Goal: Task Accomplishment & Management: Use online tool/utility

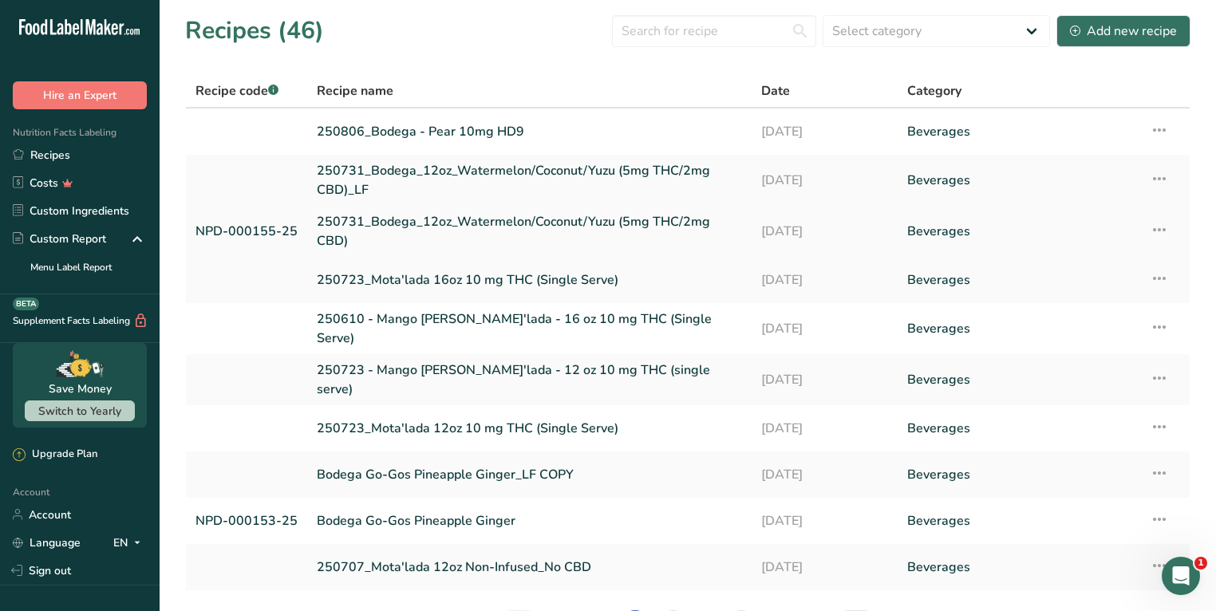
click at [436, 235] on link "250731_Bodega_12oz_Watermelon/Coconut/Yuzu (5mg THC/2mg CBD)" at bounding box center [529, 231] width 425 height 38
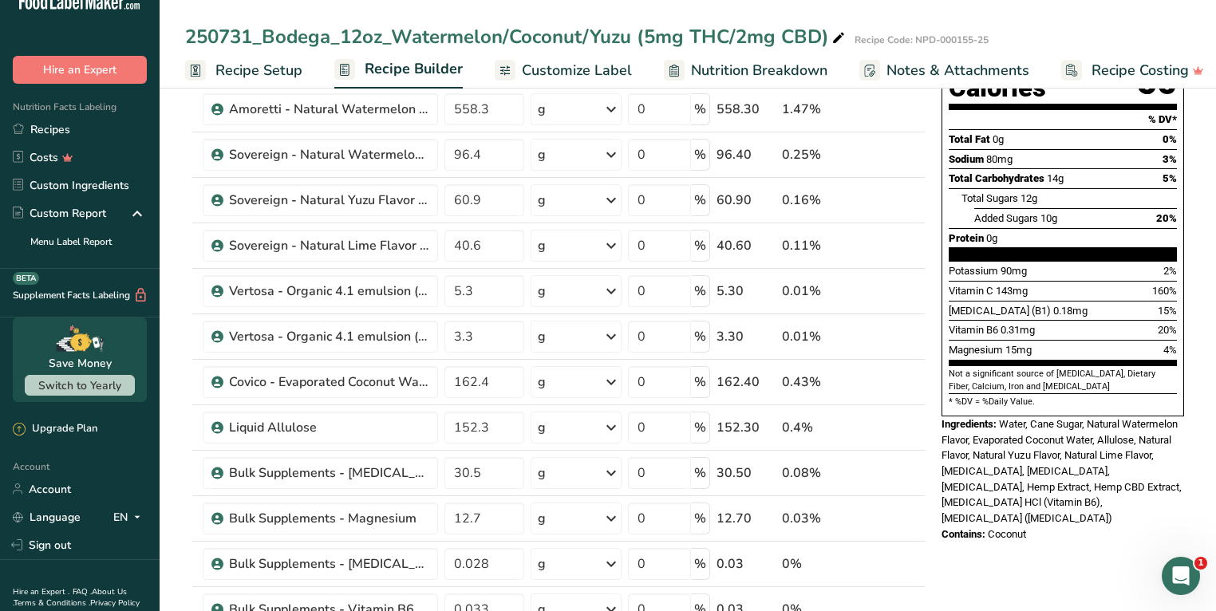
scroll to position [89, 0]
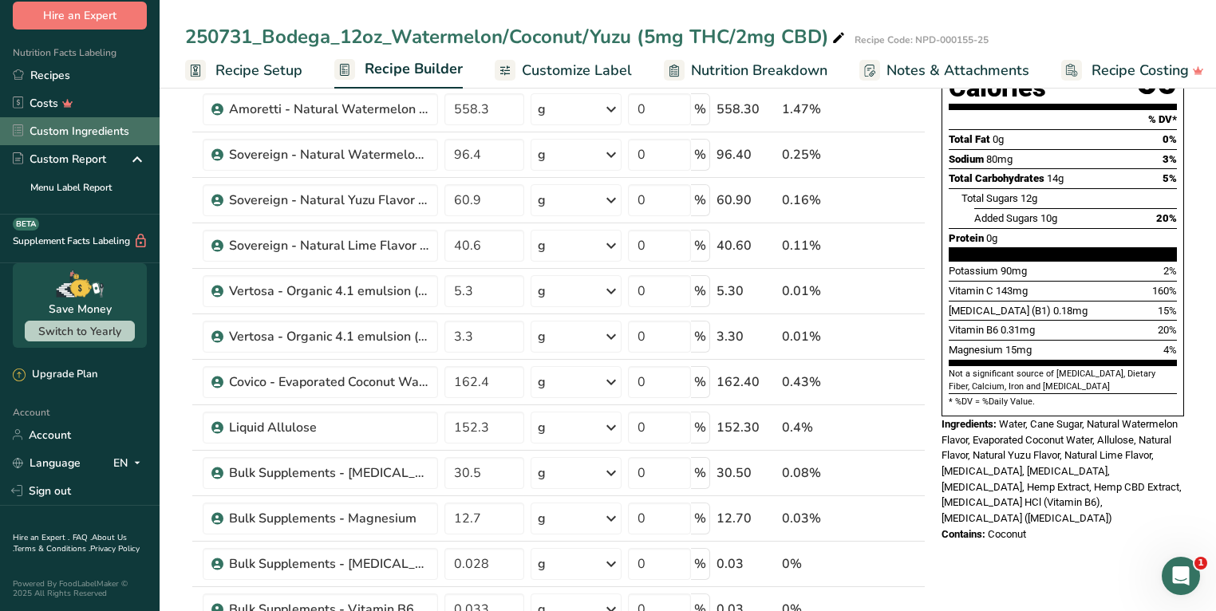
click at [104, 124] on link "Custom Ingredients" at bounding box center [80, 131] width 160 height 28
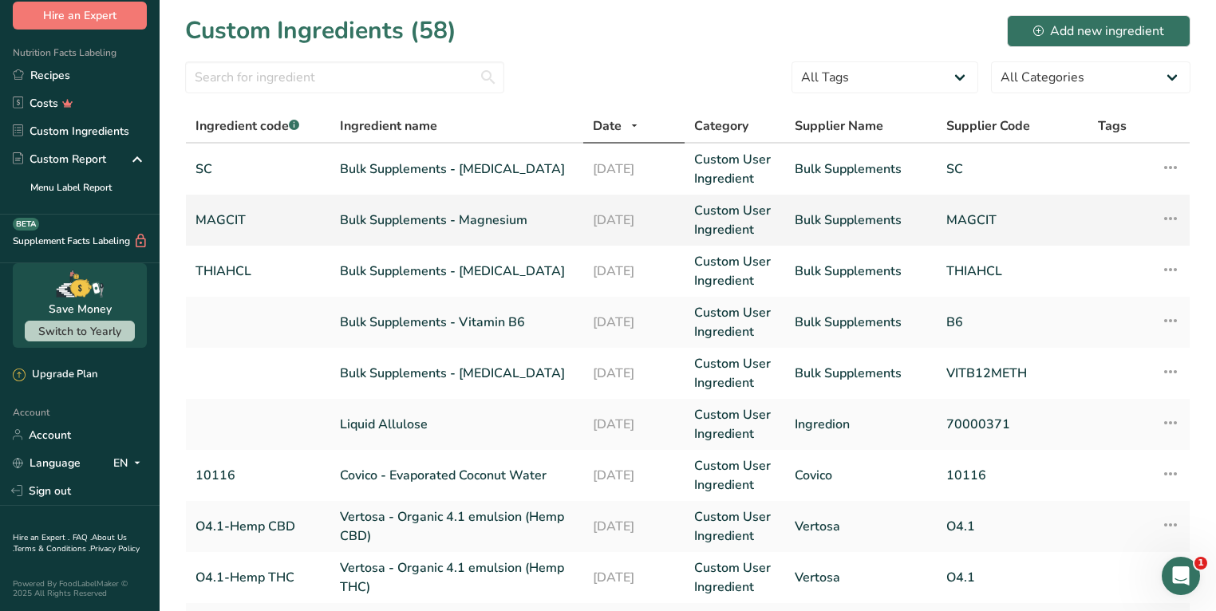
click at [471, 215] on link "Bulk Supplements - Magnesium" at bounding box center [457, 220] width 234 height 19
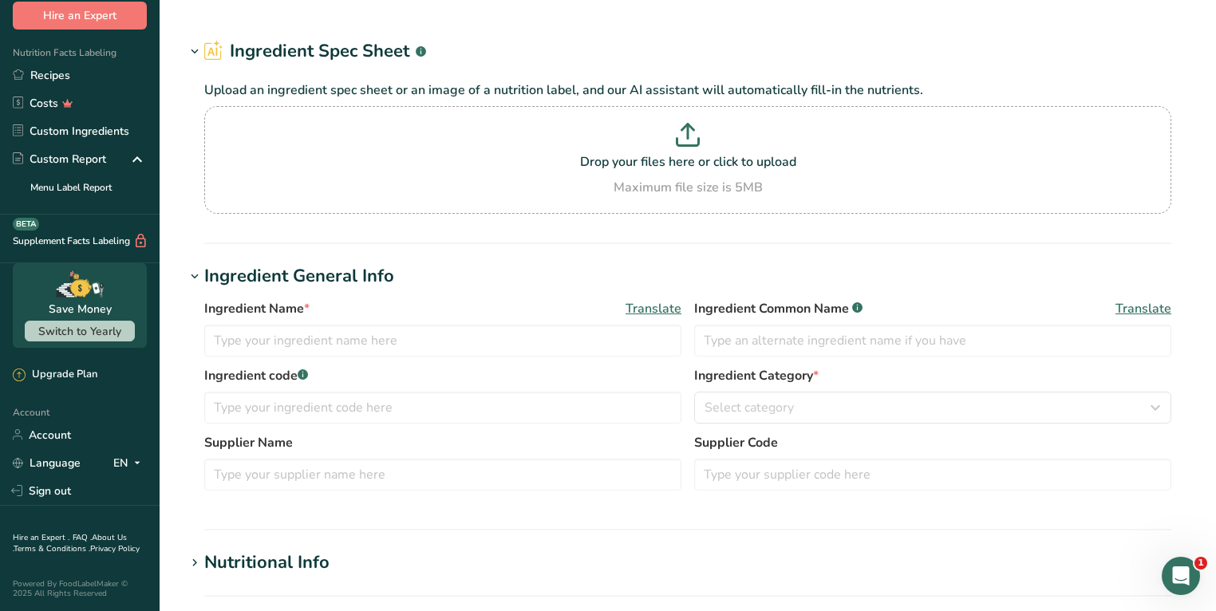
type input "Bulk Supplements - Magnesium"
type input "[MEDICAL_DATA]"
type input "MAGCIT"
type input "Bulk Supplements"
type input "MAGCIT"
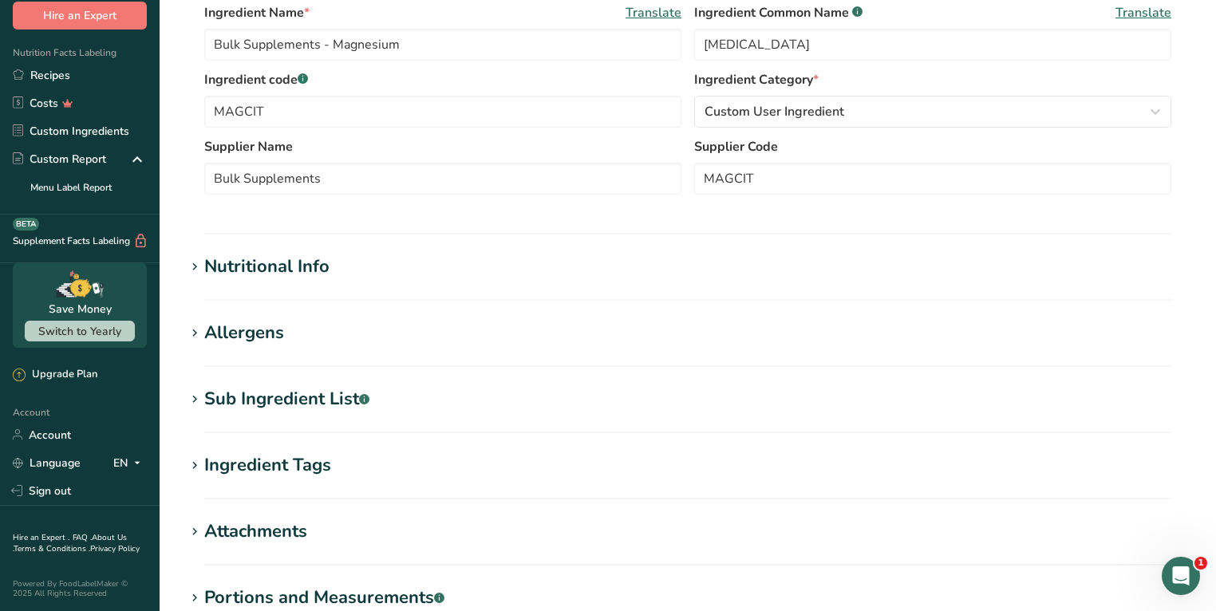
scroll to position [510, 0]
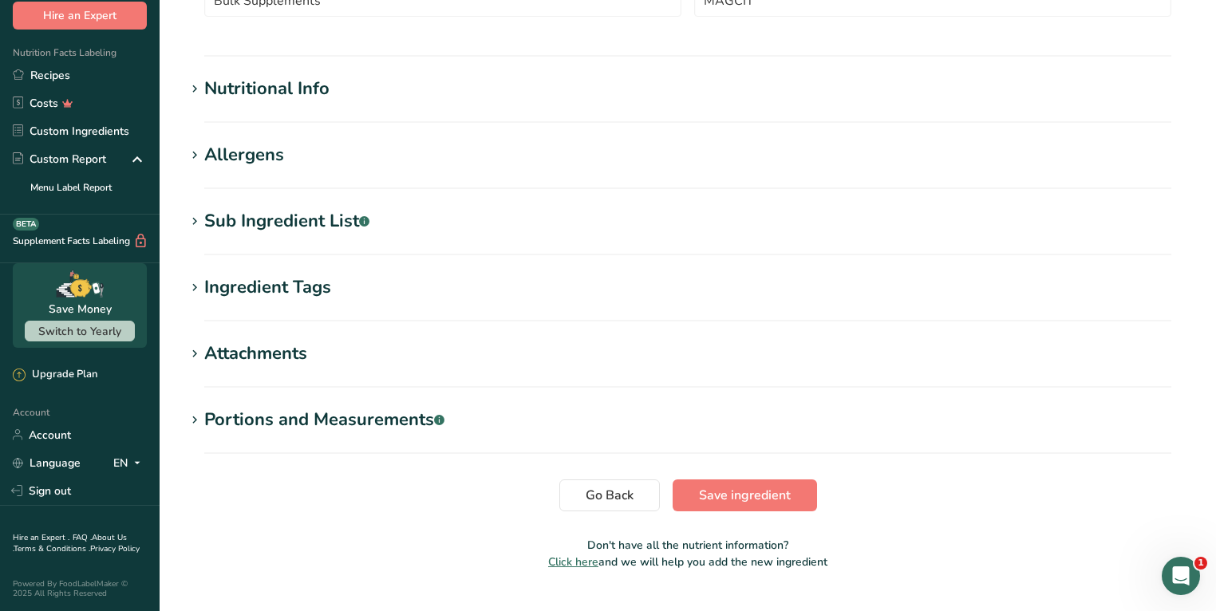
click at [284, 89] on div "Nutritional Info" at bounding box center [266, 89] width 125 height 26
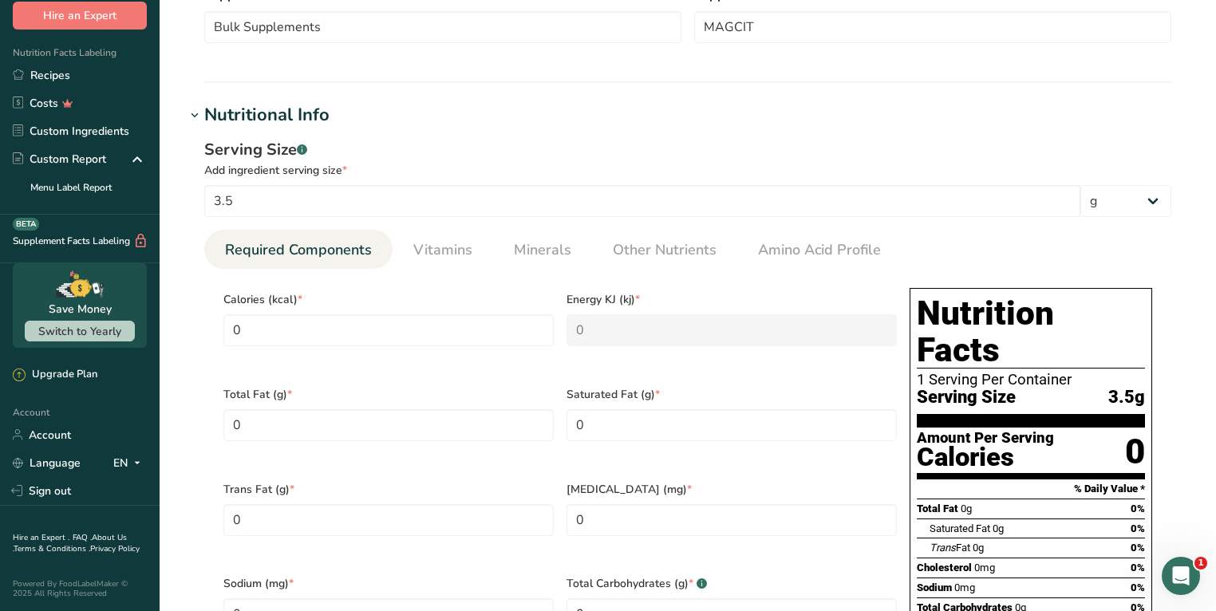
scroll to position [345, 0]
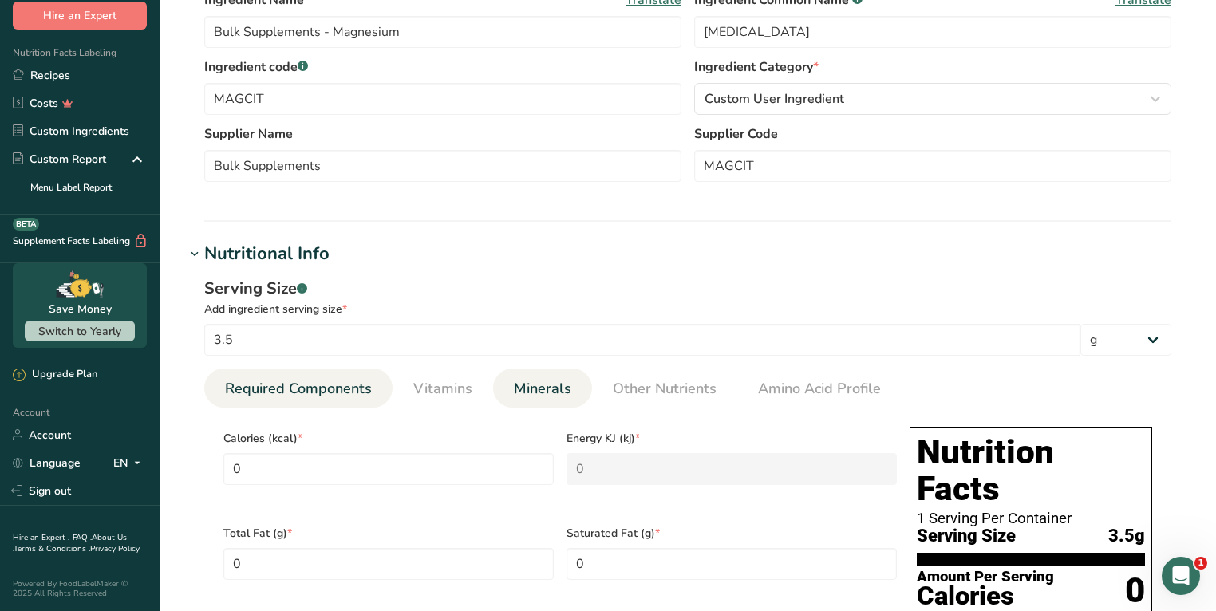
click at [534, 390] on span "Minerals" at bounding box center [542, 389] width 57 height 22
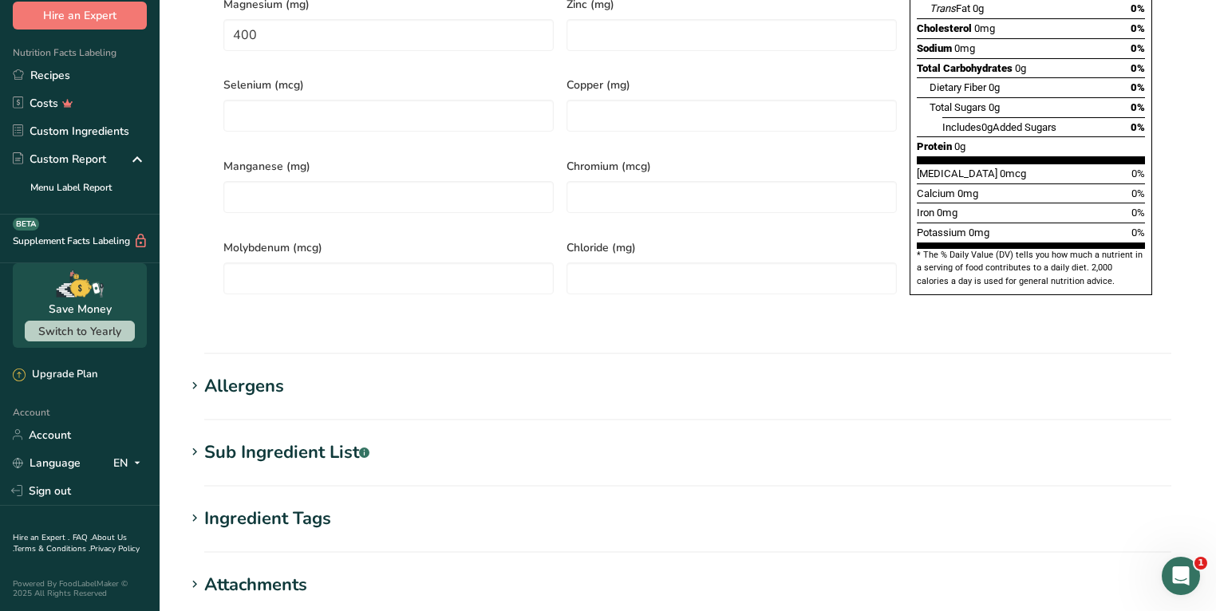
scroll to position [595, 0]
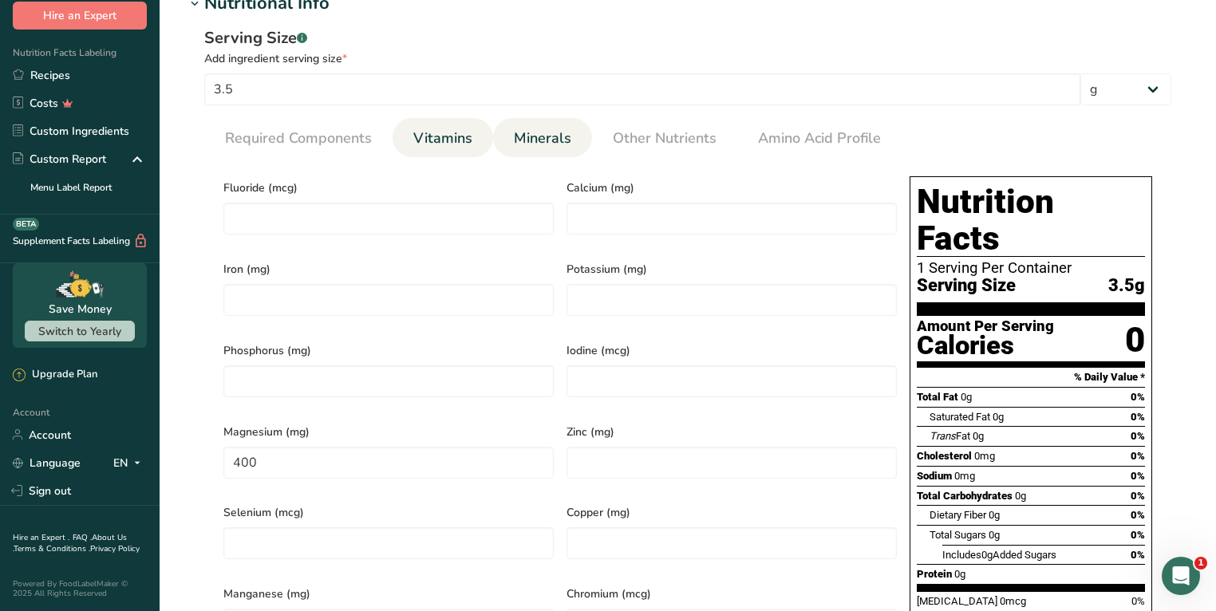
click at [446, 129] on span "Vitamins" at bounding box center [442, 139] width 59 height 22
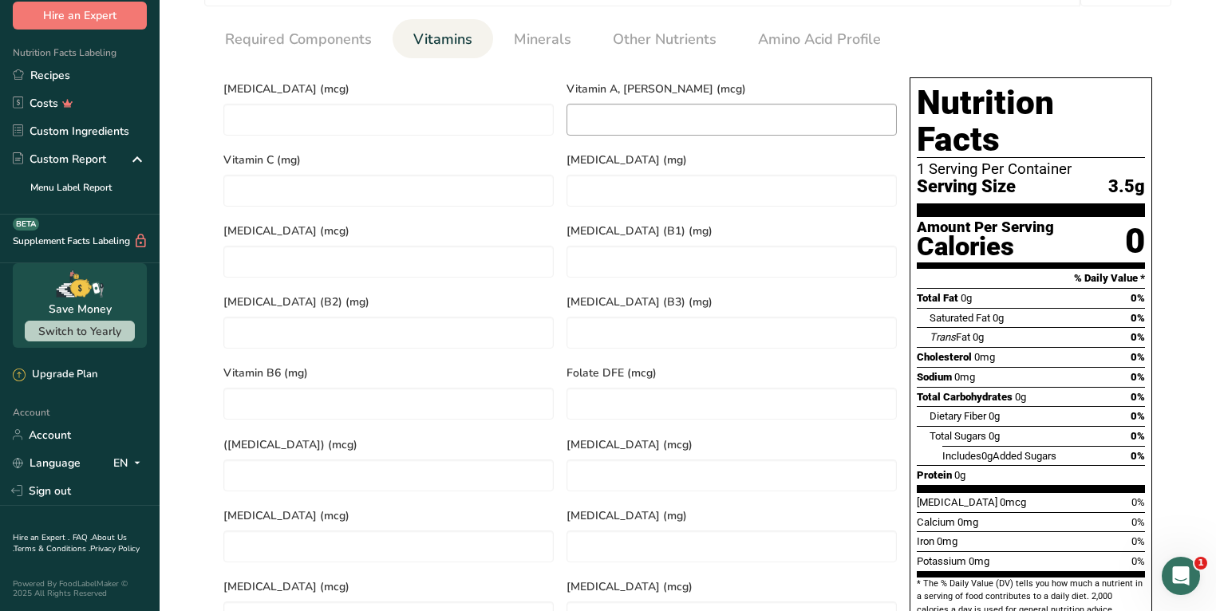
scroll to position [621, 0]
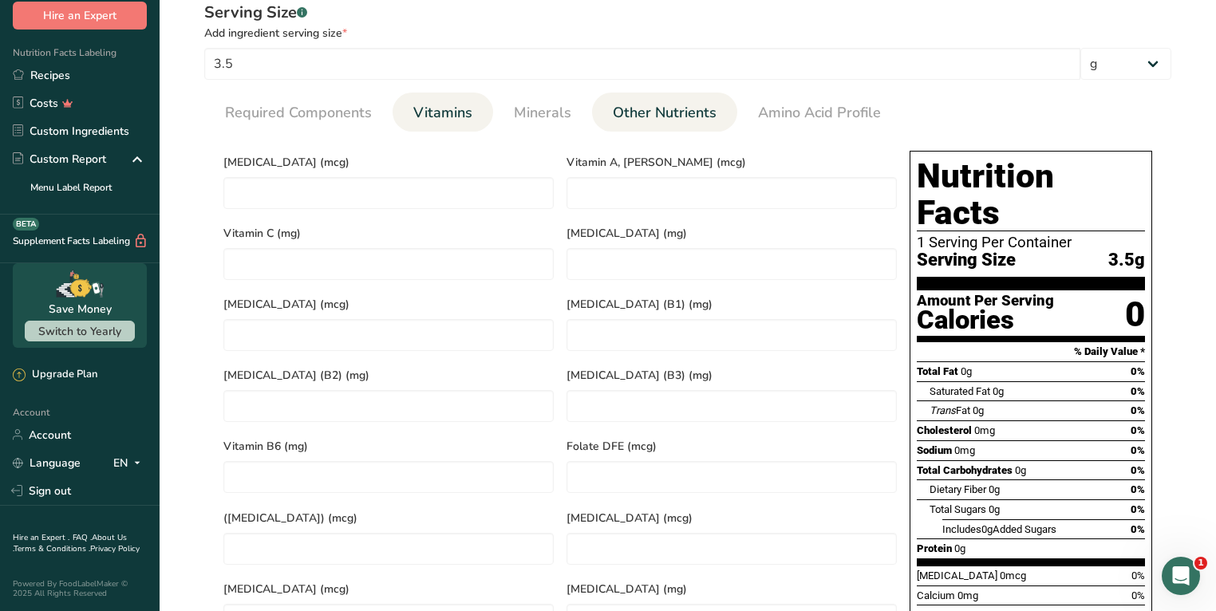
click at [678, 108] on span "Other Nutrients" at bounding box center [665, 113] width 104 height 22
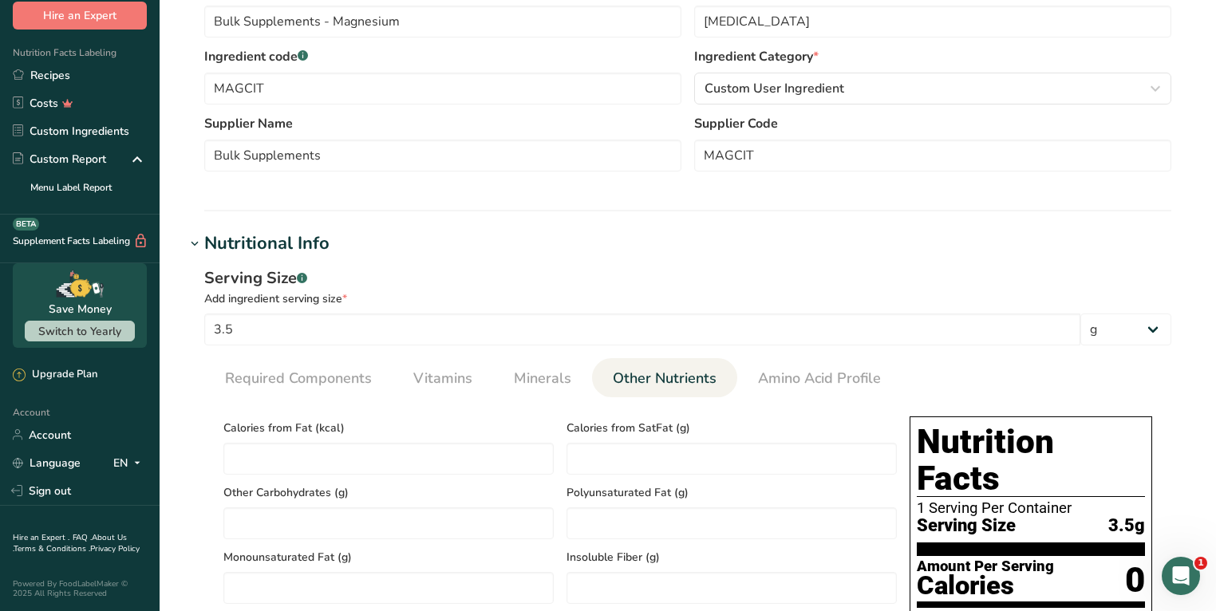
scroll to position [351, 0]
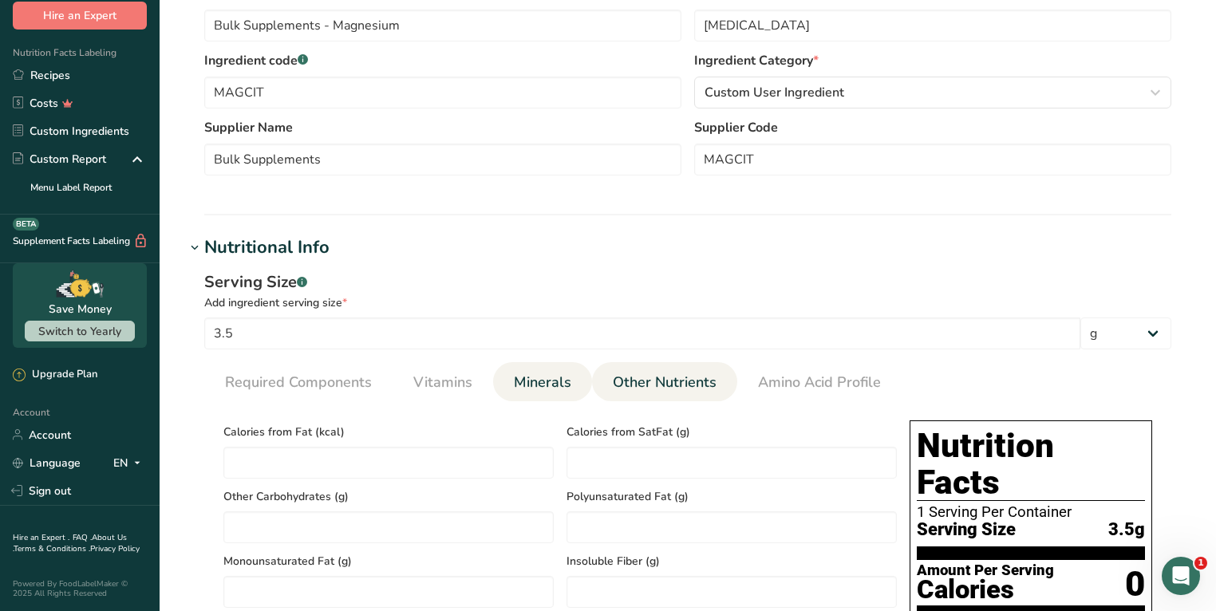
click at [526, 392] on link "Minerals" at bounding box center [542, 382] width 70 height 41
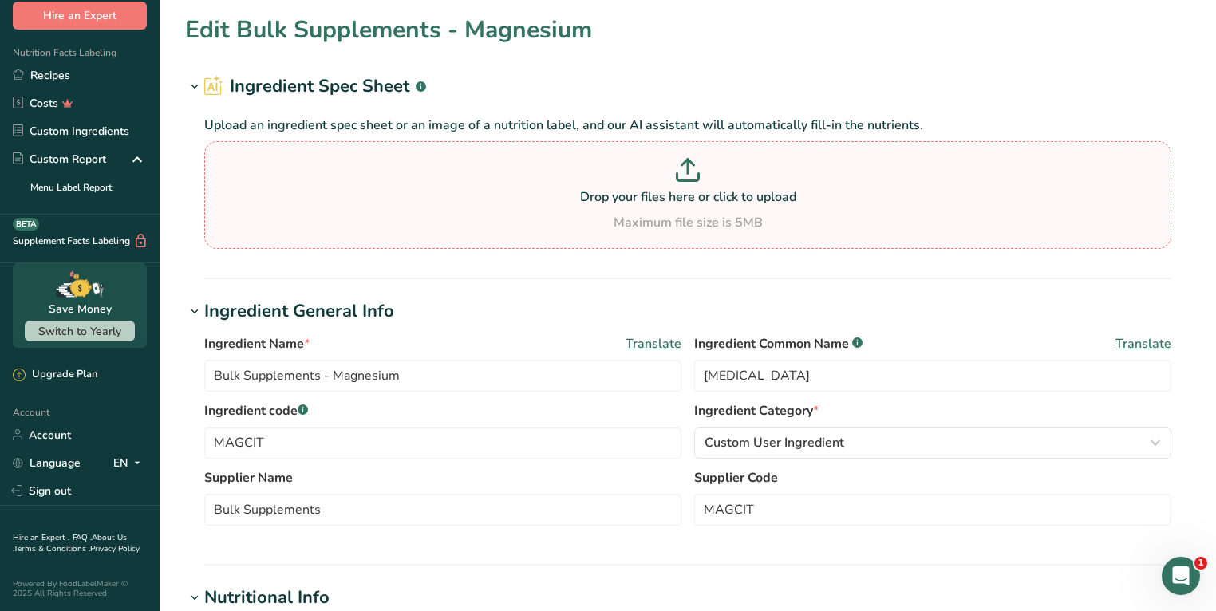
scroll to position [0, 0]
click at [73, 61] on link "Recipes" at bounding box center [80, 75] width 160 height 28
